Goal: Task Accomplishment & Management: Manage account settings

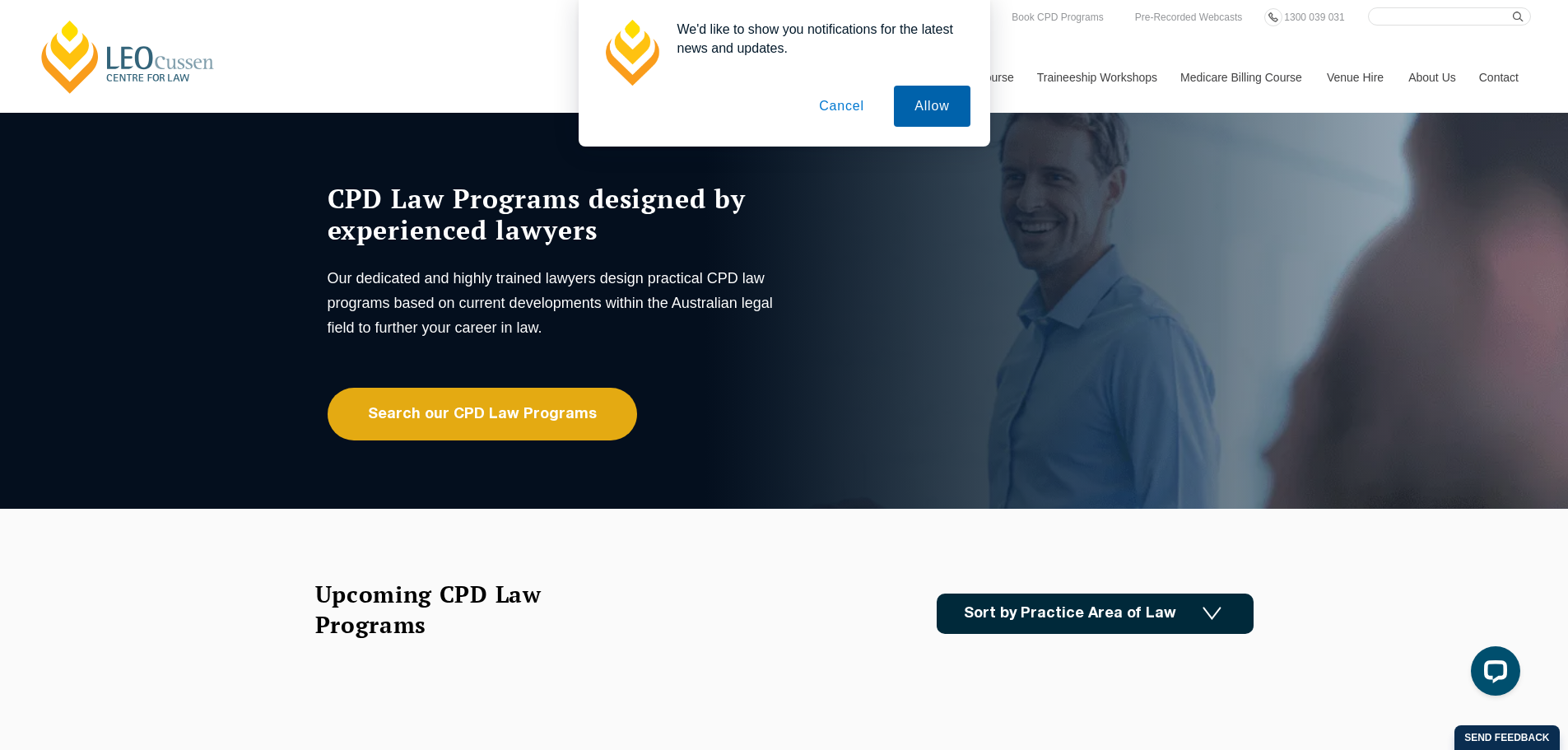
click at [908, 99] on button "Allow" at bounding box center [932, 107] width 76 height 41
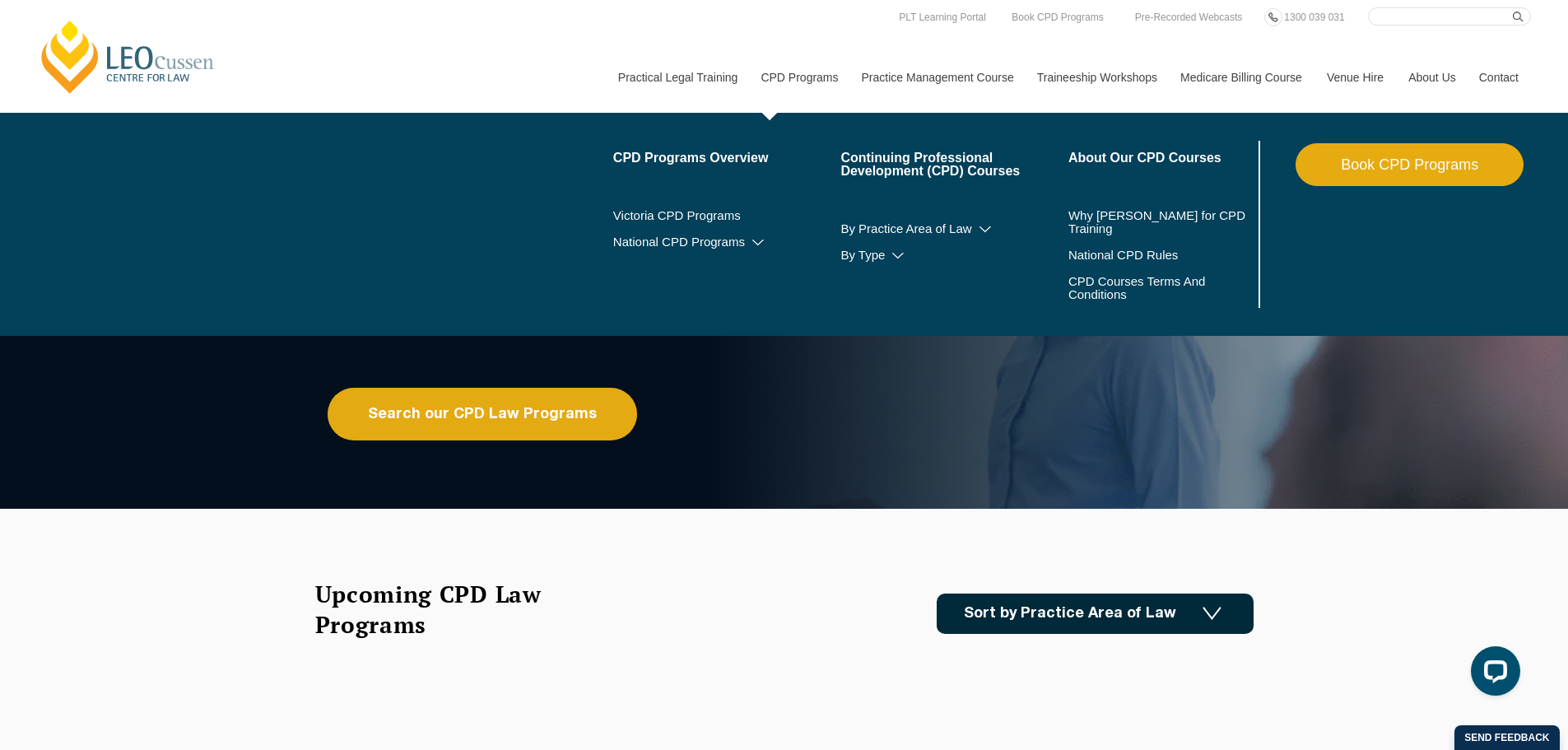
click at [1409, 160] on link "Book CPD Programs" at bounding box center [1409, 165] width 228 height 43
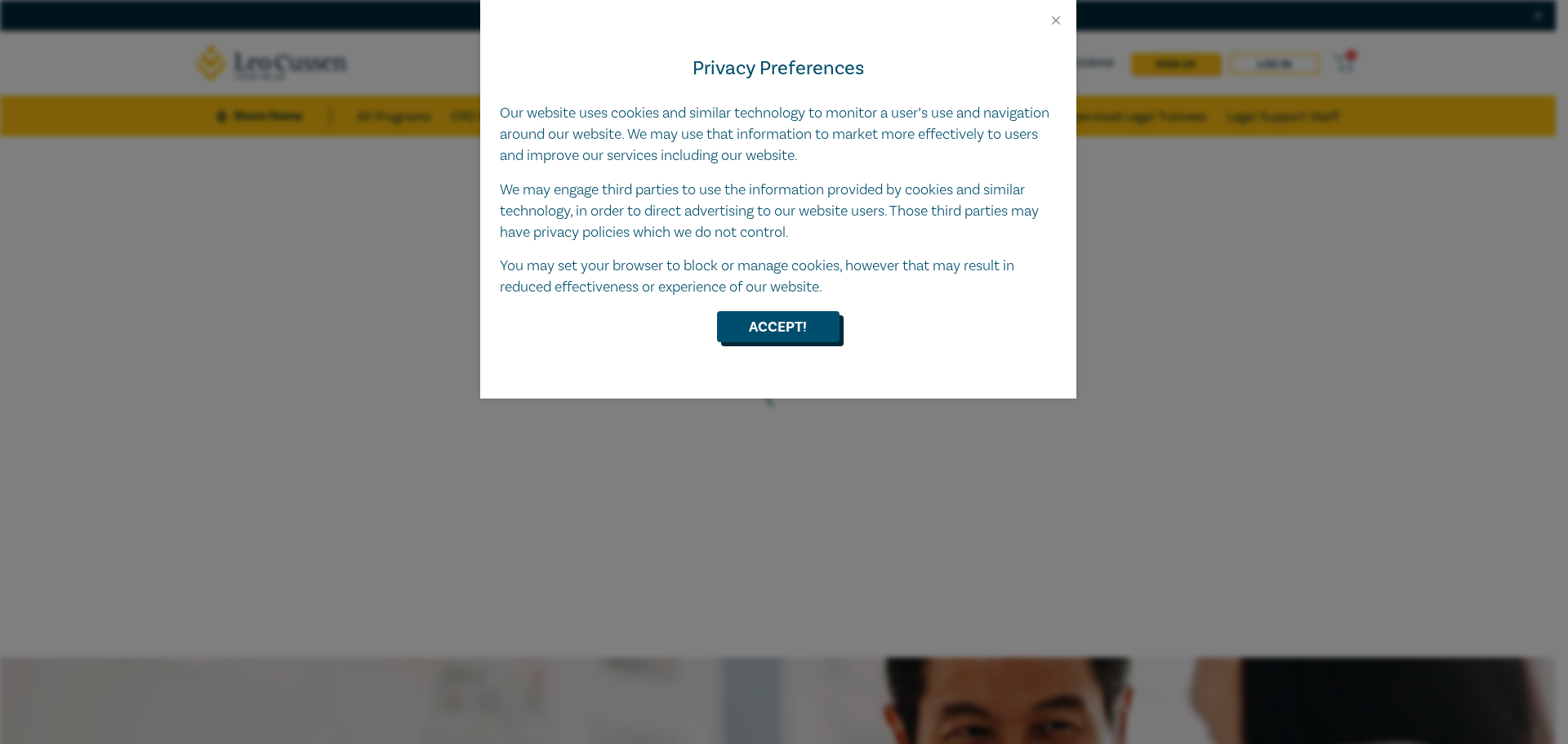
click at [817, 328] on button "Accept!" at bounding box center [778, 326] width 123 height 31
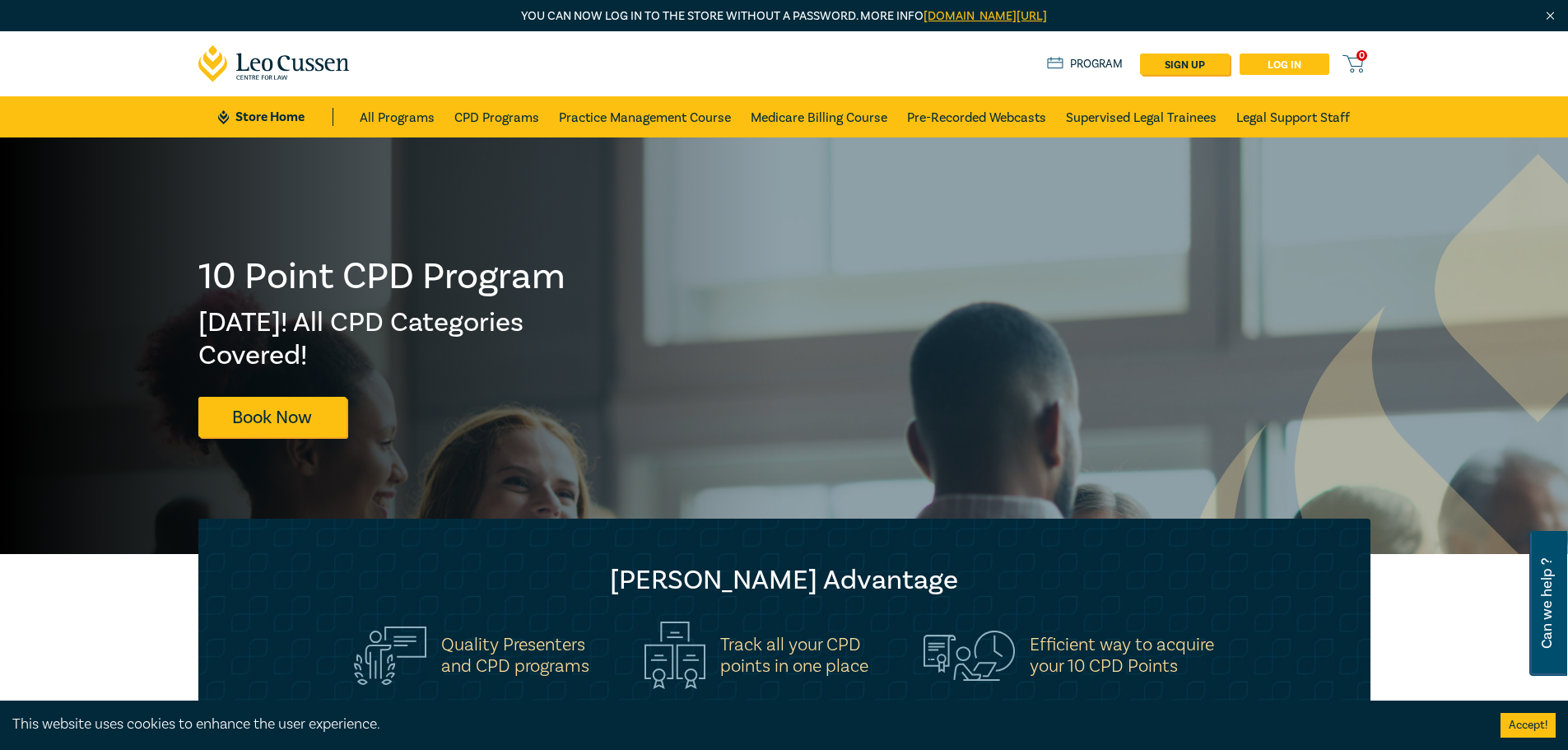
click at [1291, 71] on link "Log in" at bounding box center [1284, 64] width 89 height 21
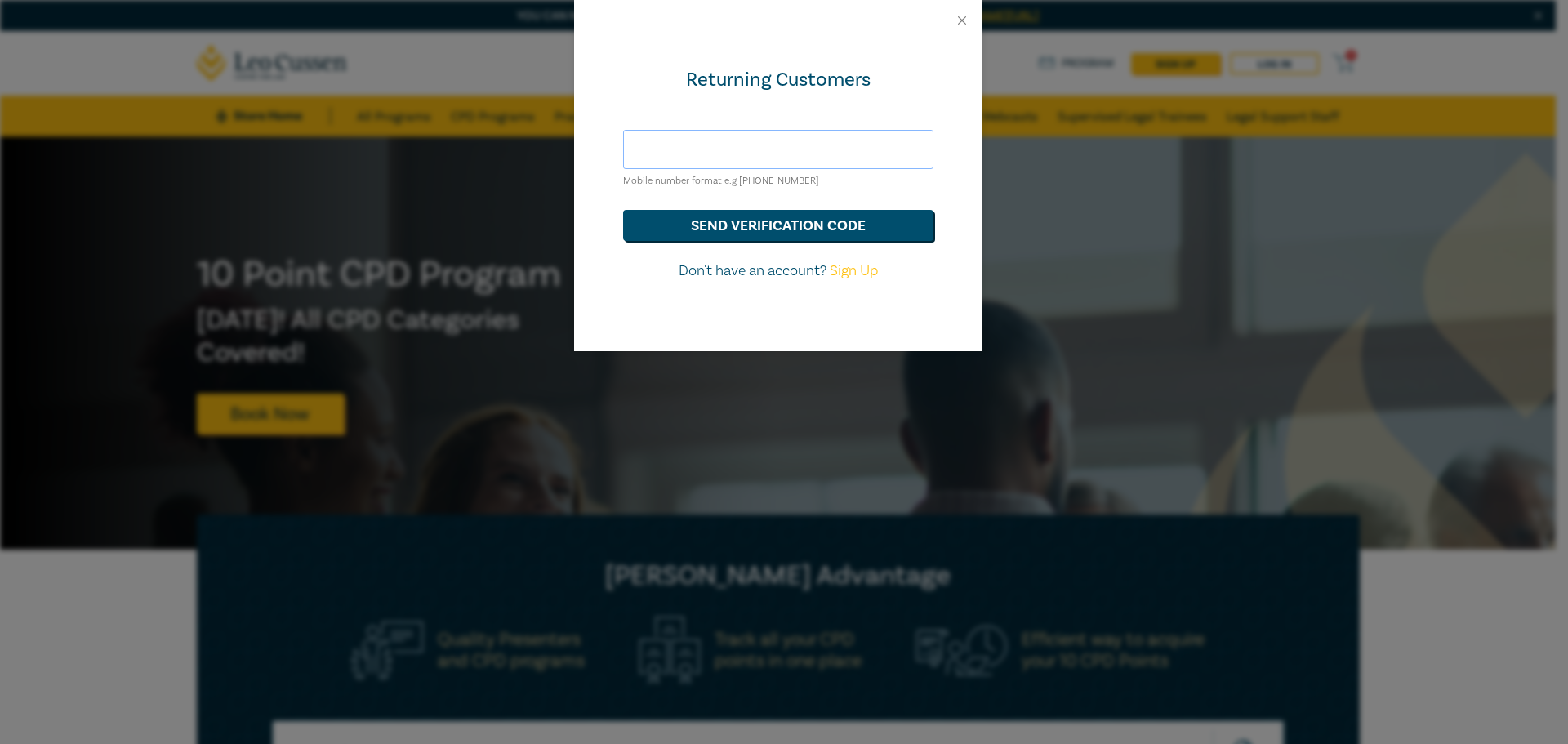
click at [792, 154] on input "text" at bounding box center [778, 149] width 310 height 39
type input "yajaira@barelaw.com.au"
click at [800, 220] on button "send verification code" at bounding box center [778, 225] width 310 height 31
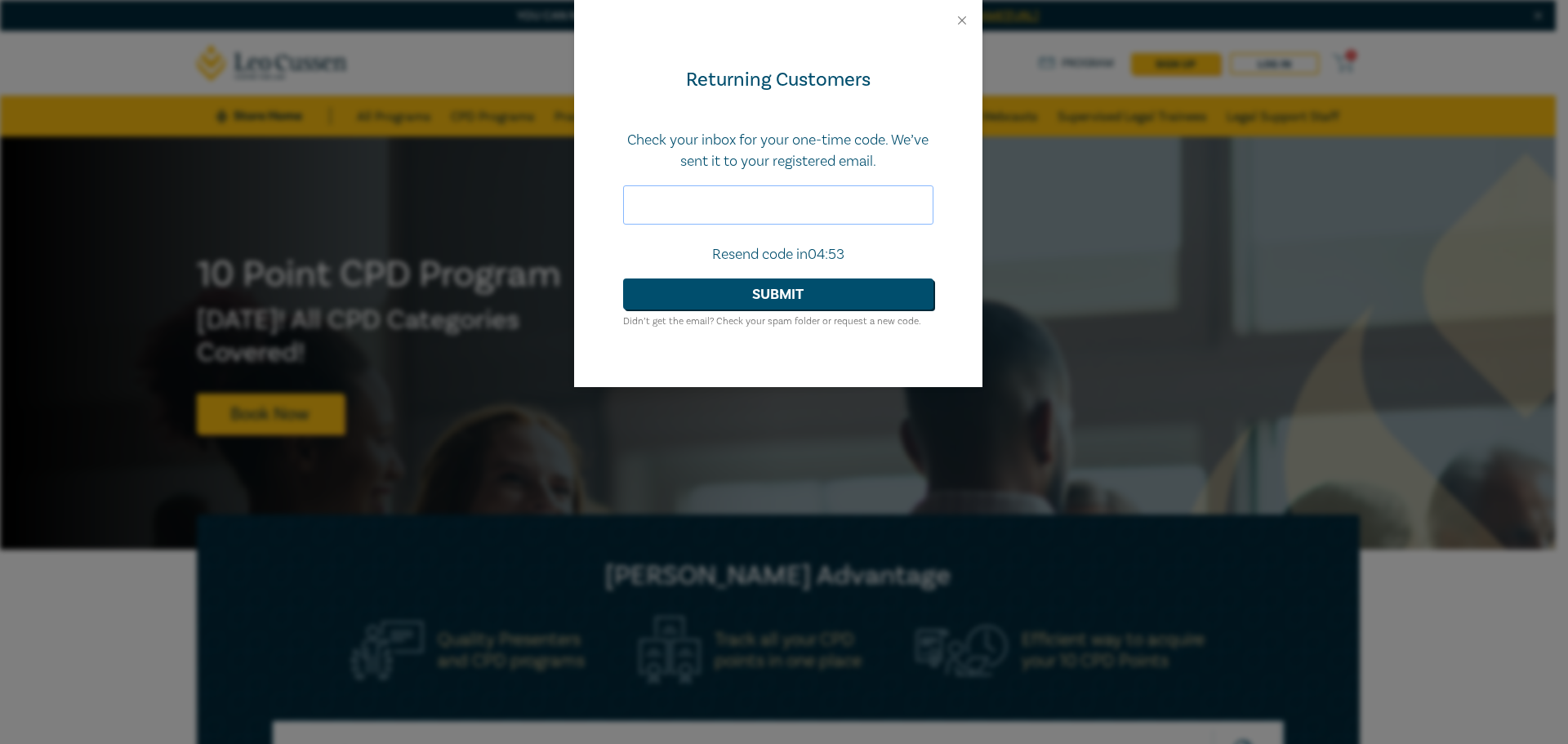
click at [697, 202] on input "text" at bounding box center [778, 205] width 310 height 39
paste input "402905"
type input "402905"
click at [748, 290] on button "Submit" at bounding box center [778, 294] width 310 height 31
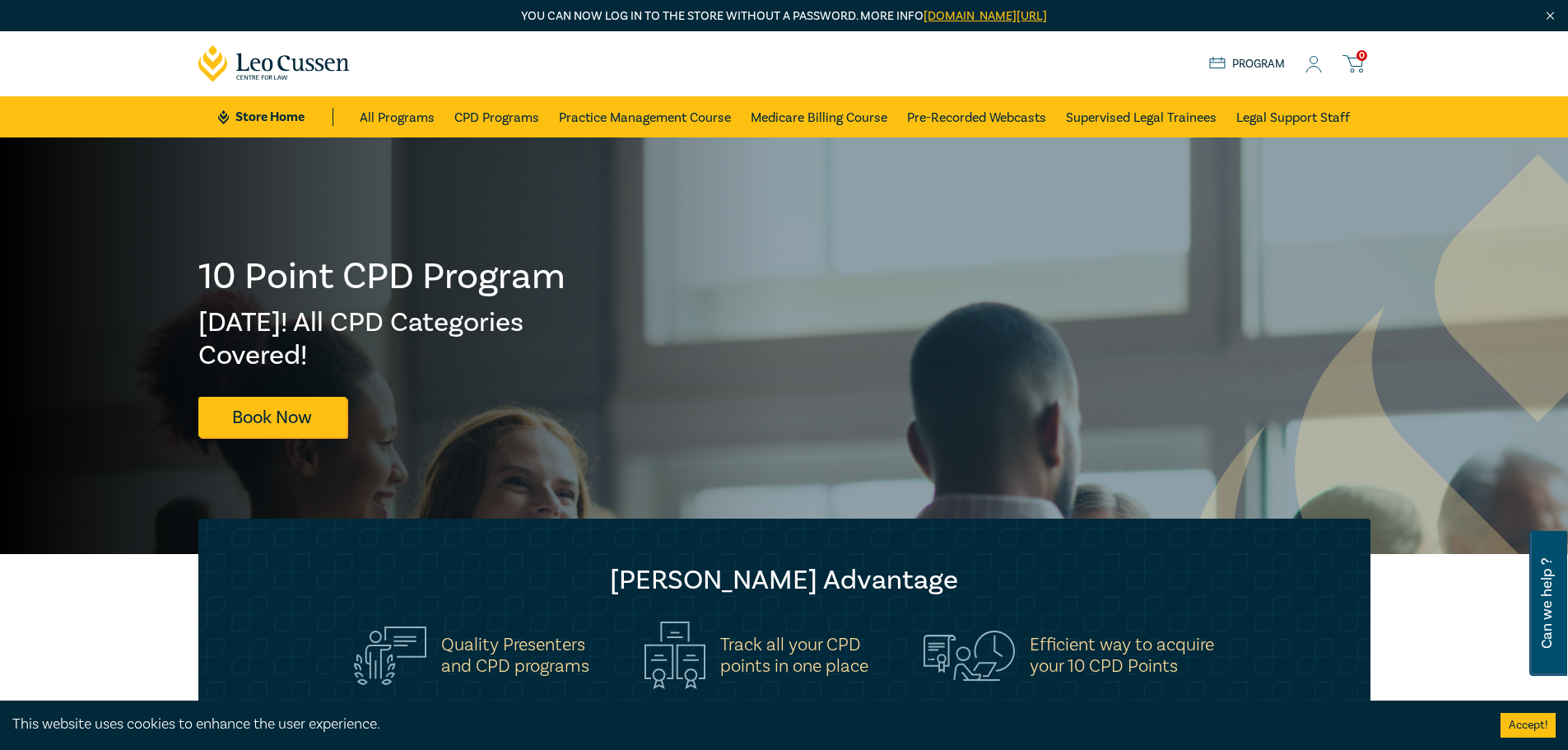
click at [1313, 64] on circle at bounding box center [1314, 60] width 7 height 7
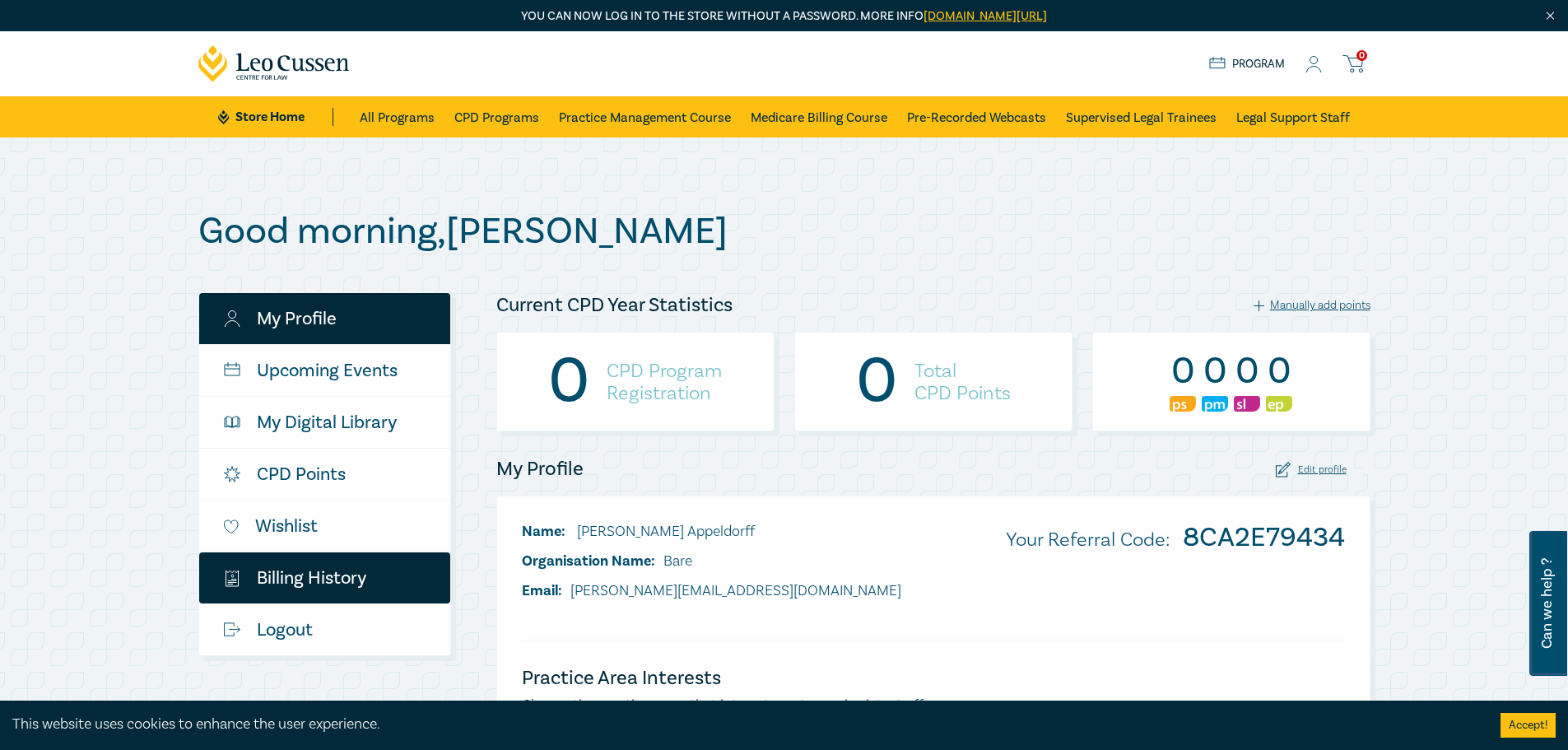
click at [345, 579] on link "$ Billing History" at bounding box center [325, 577] width 251 height 51
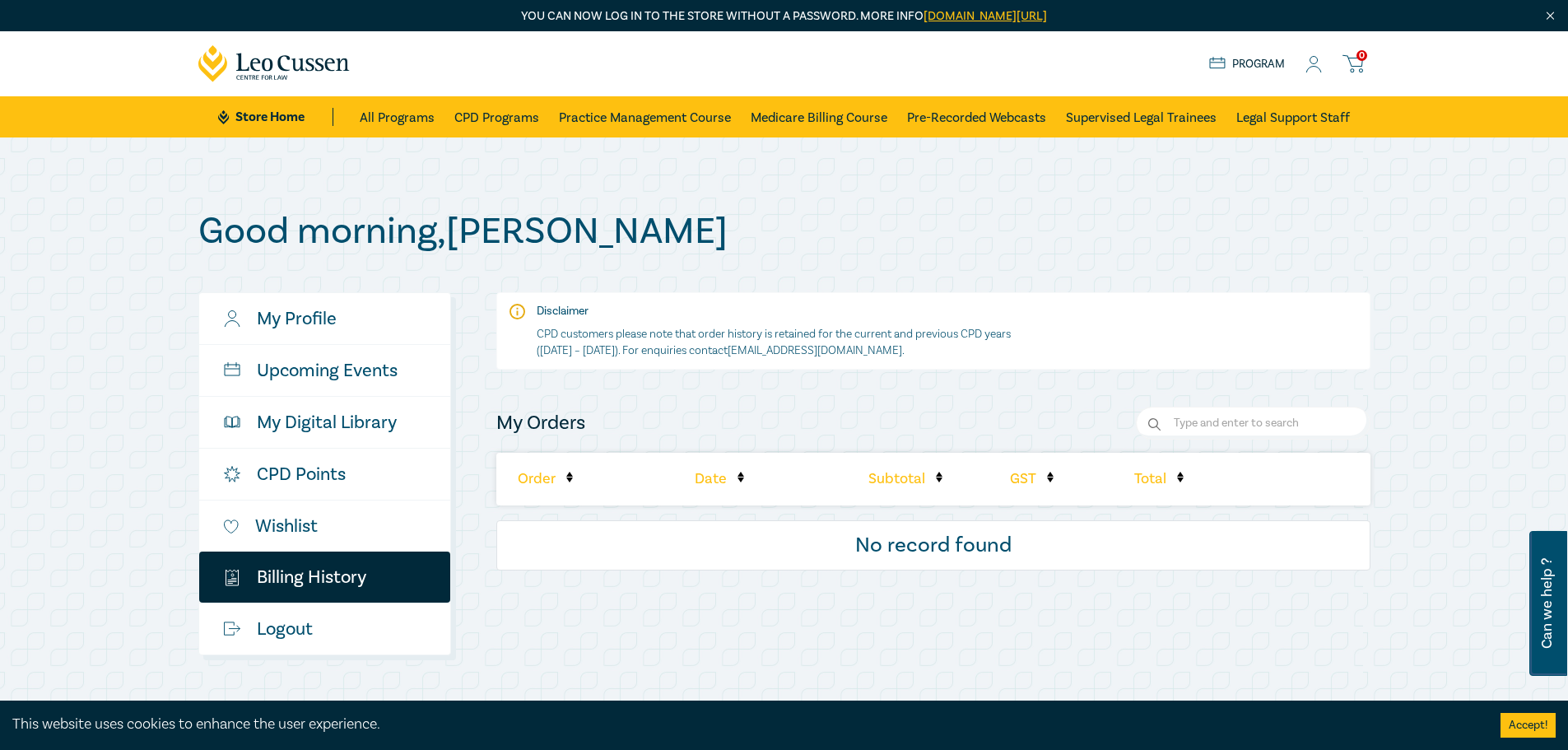
click at [1540, 593] on span "Can we help ?" at bounding box center [1546, 603] width 15 height 125
select select "AU"
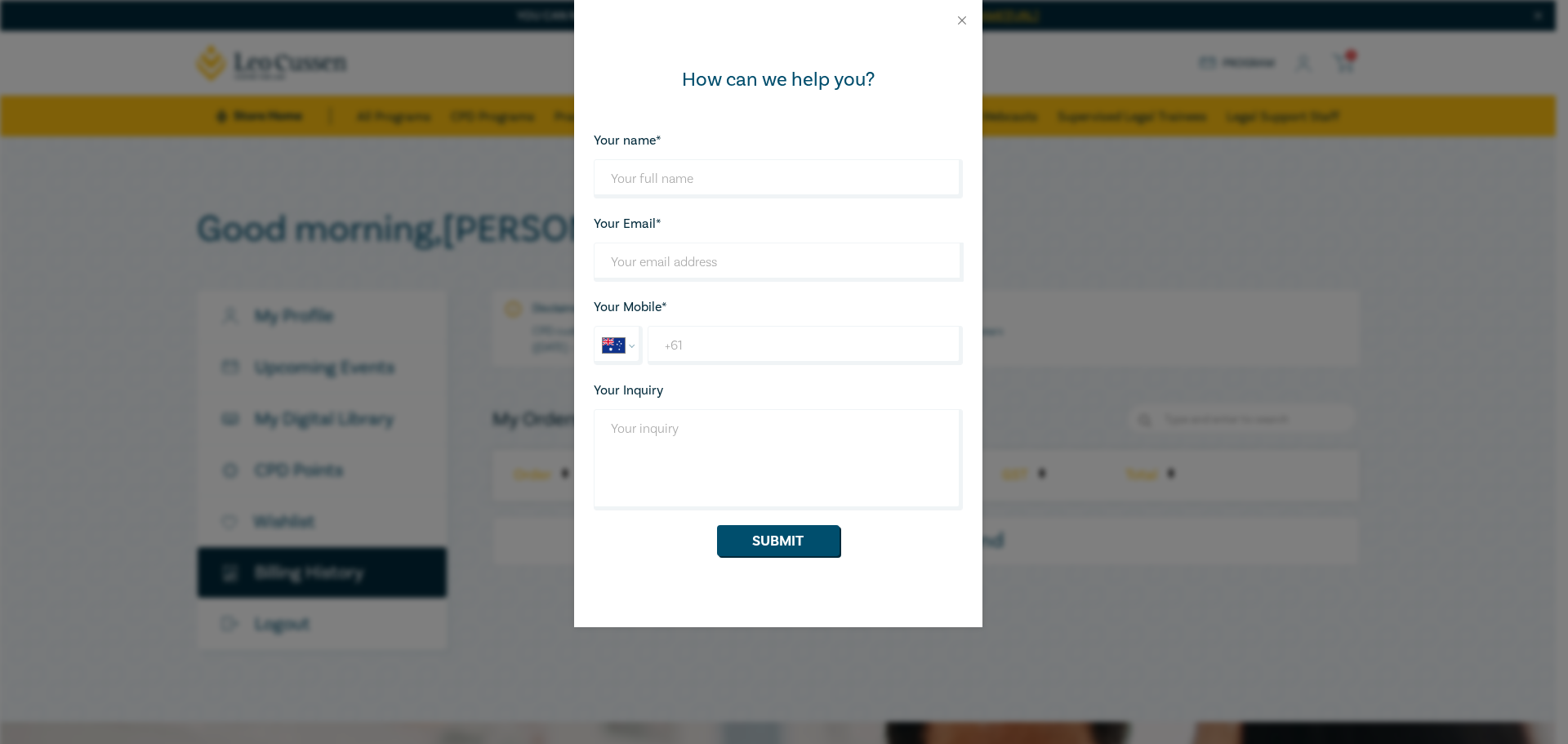
click at [959, 12] on div at bounding box center [778, 20] width 409 height 41
click at [960, 17] on button "Close" at bounding box center [962, 20] width 15 height 15
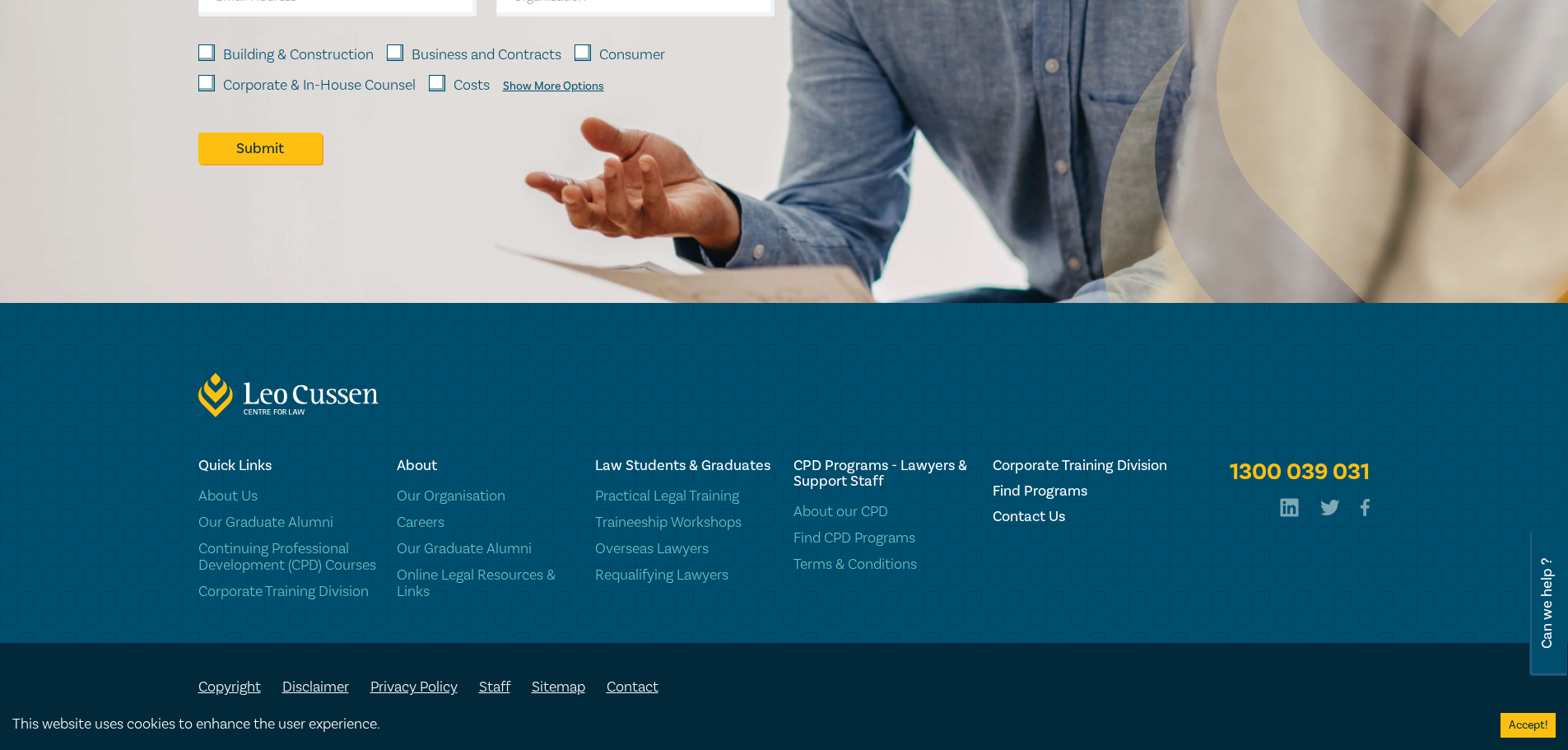
scroll to position [1108, 0]
drag, startPoint x: 1373, startPoint y: 429, endPoint x: 1235, endPoint y: 438, distance: 138.3
click at [1235, 438] on div "1300 039 031" at bounding box center [784, 379] width 1568 height 154
drag, startPoint x: 1215, startPoint y: 455, endPoint x: 1379, endPoint y: 444, distance: 164.4
click at [1379, 457] on div "1300 039 031" at bounding box center [1280, 528] width 199 height 142
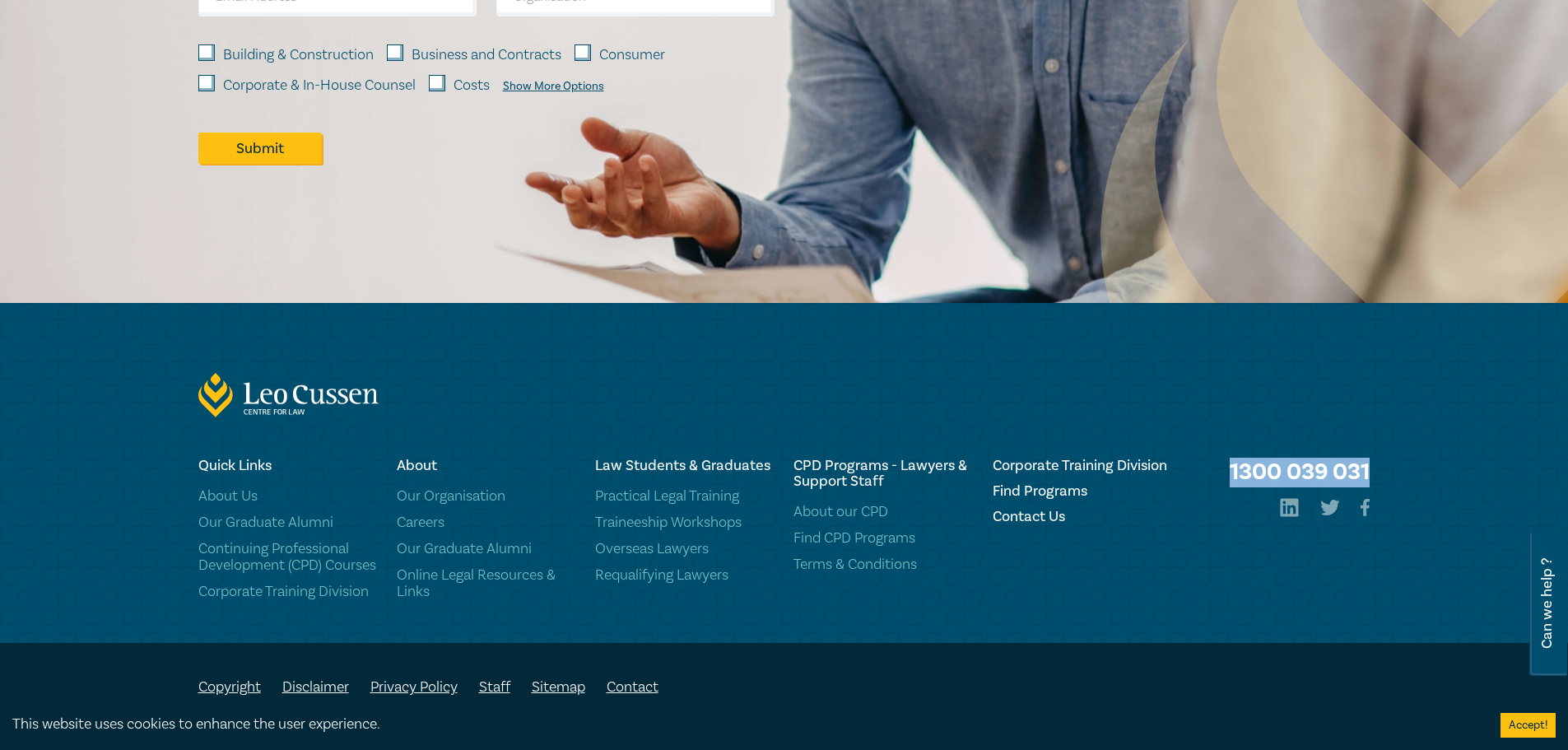
copy link "1300 039 031"
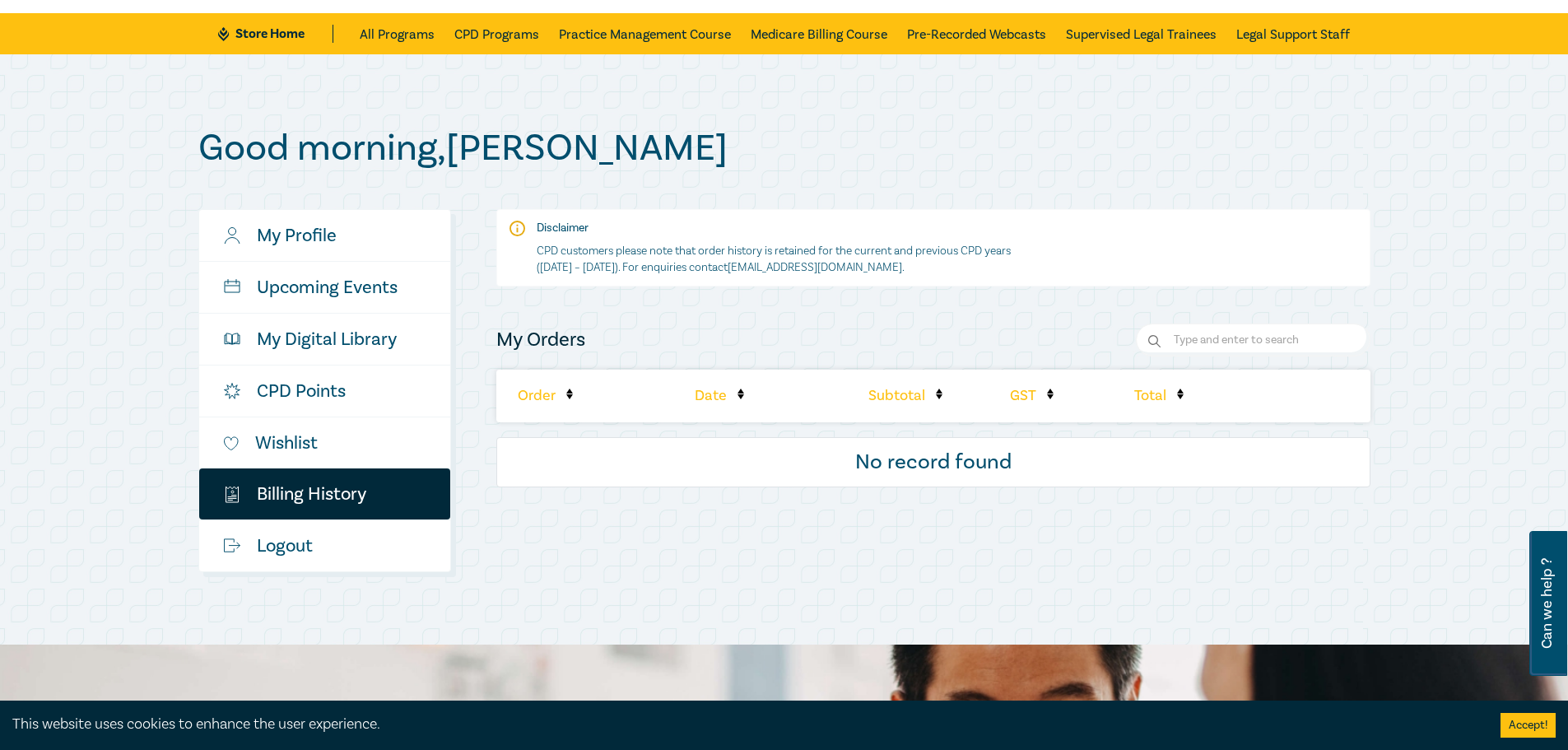
scroll to position [138, 0]
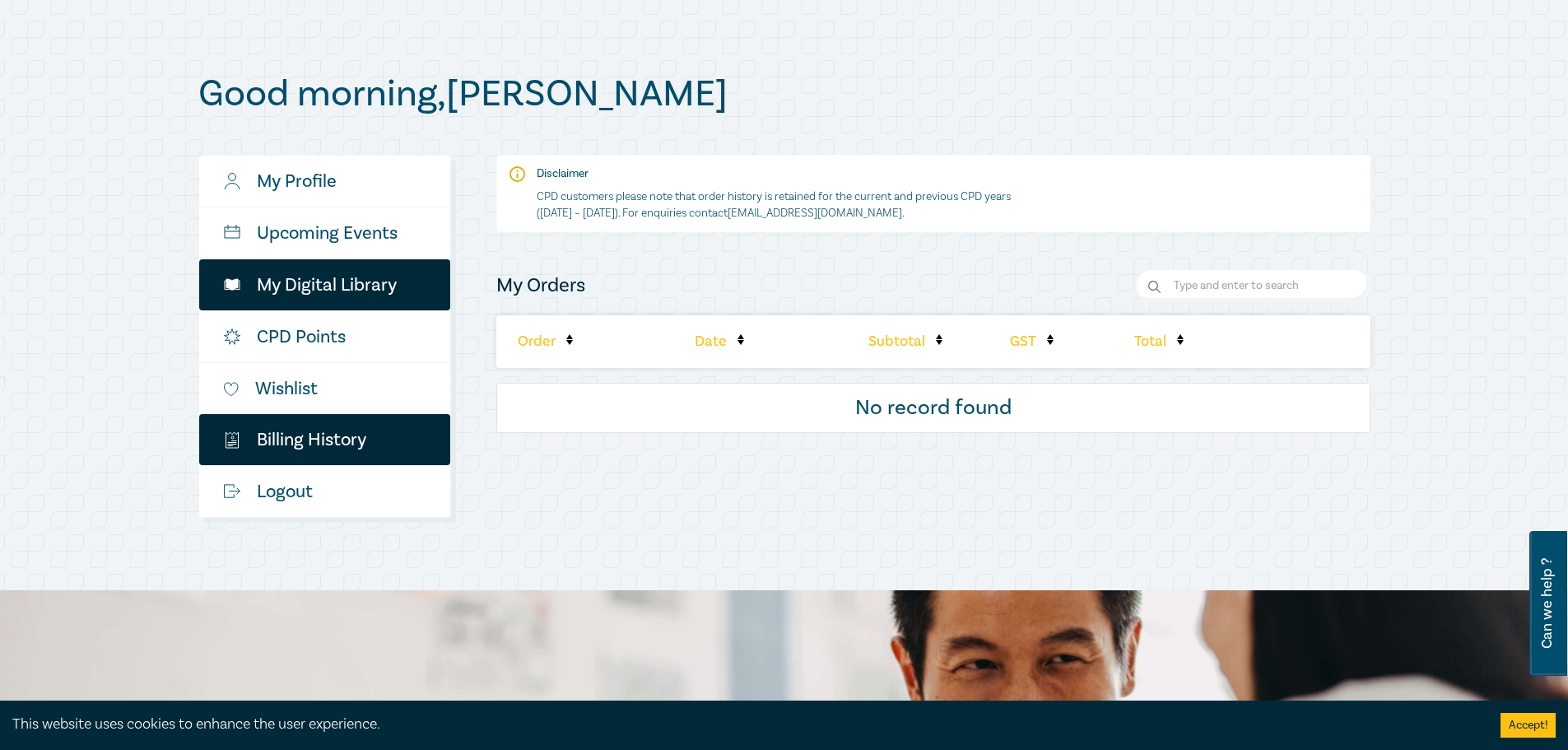
click at [312, 283] on link "My Digital Library" at bounding box center [325, 285] width 251 height 51
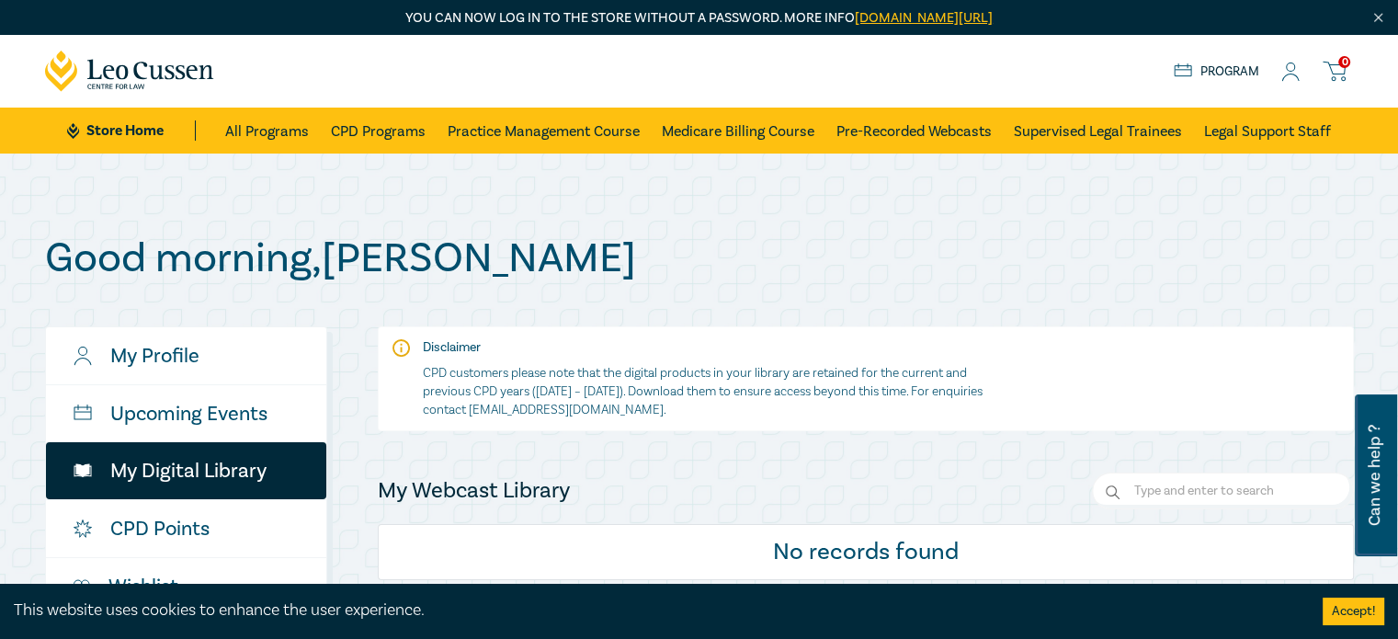
scroll to position [153, 0]
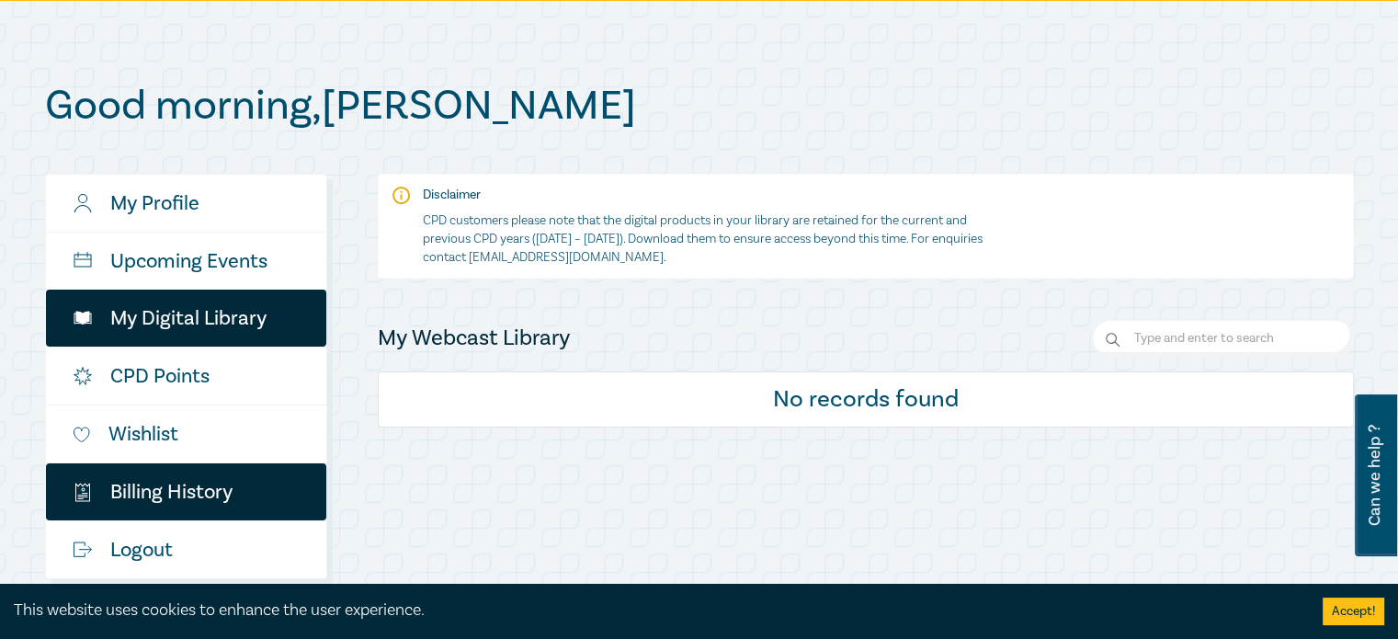
click at [197, 492] on link "$ Billing History" at bounding box center [186, 491] width 280 height 57
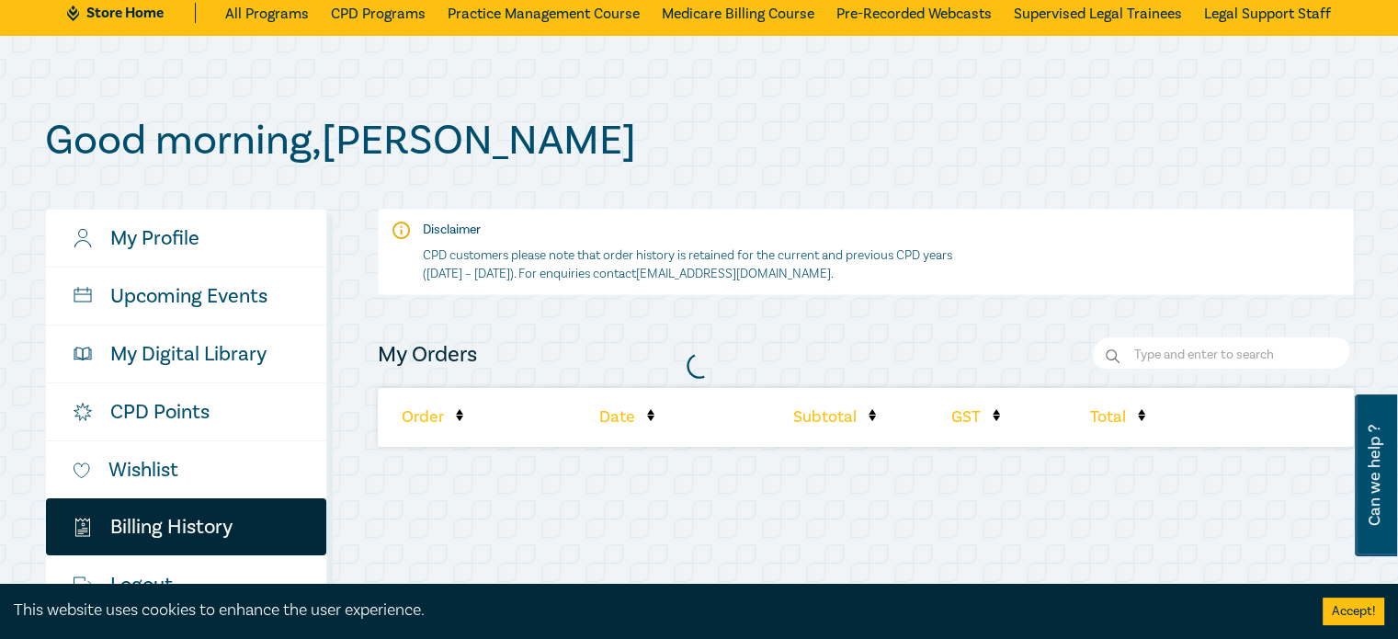
scroll to position [153, 0]
